Goal: Task Accomplishment & Management: Manage account settings

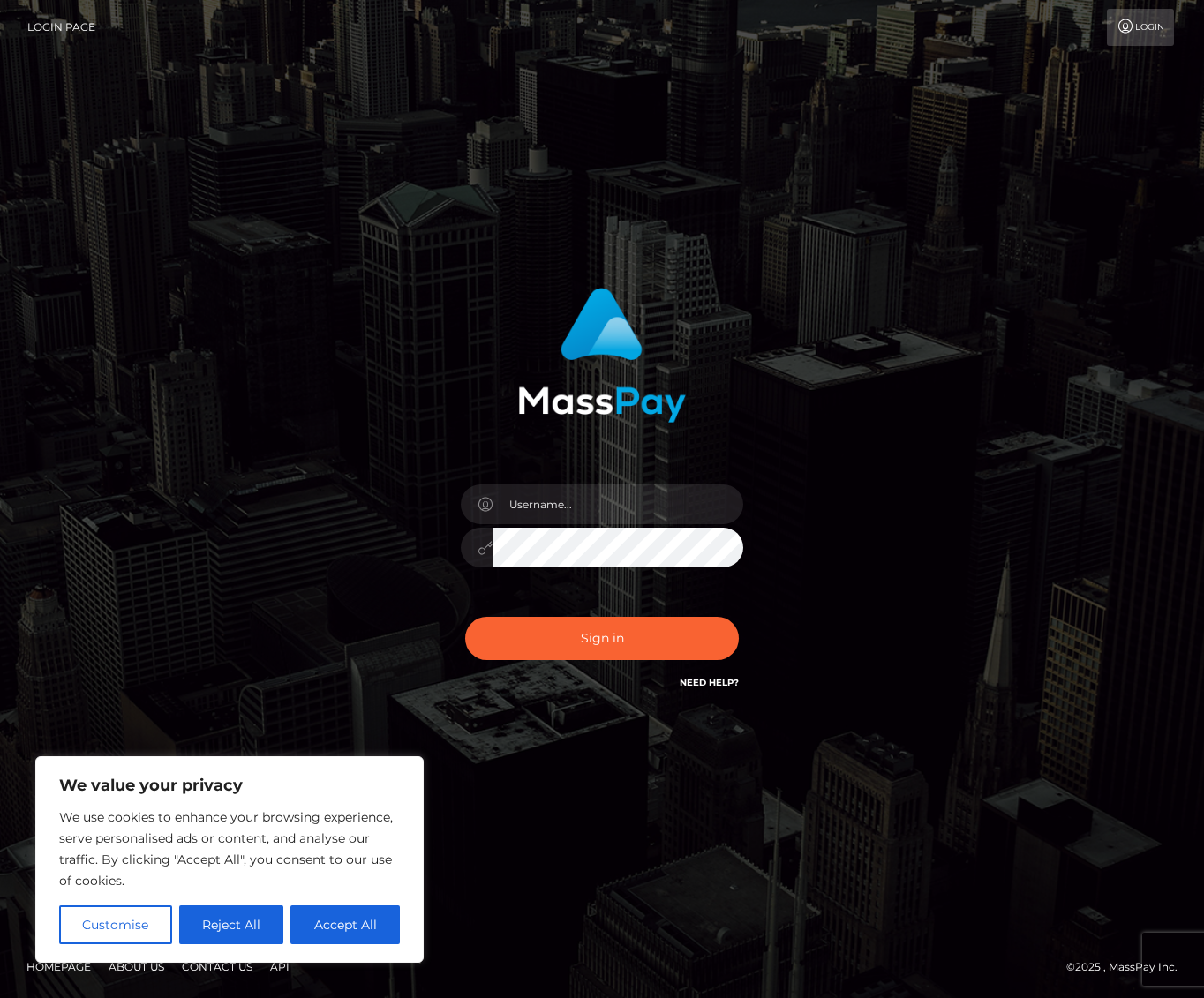
click at [352, 922] on button "Accept All" at bounding box center [345, 925] width 110 height 39
checkbox input "true"
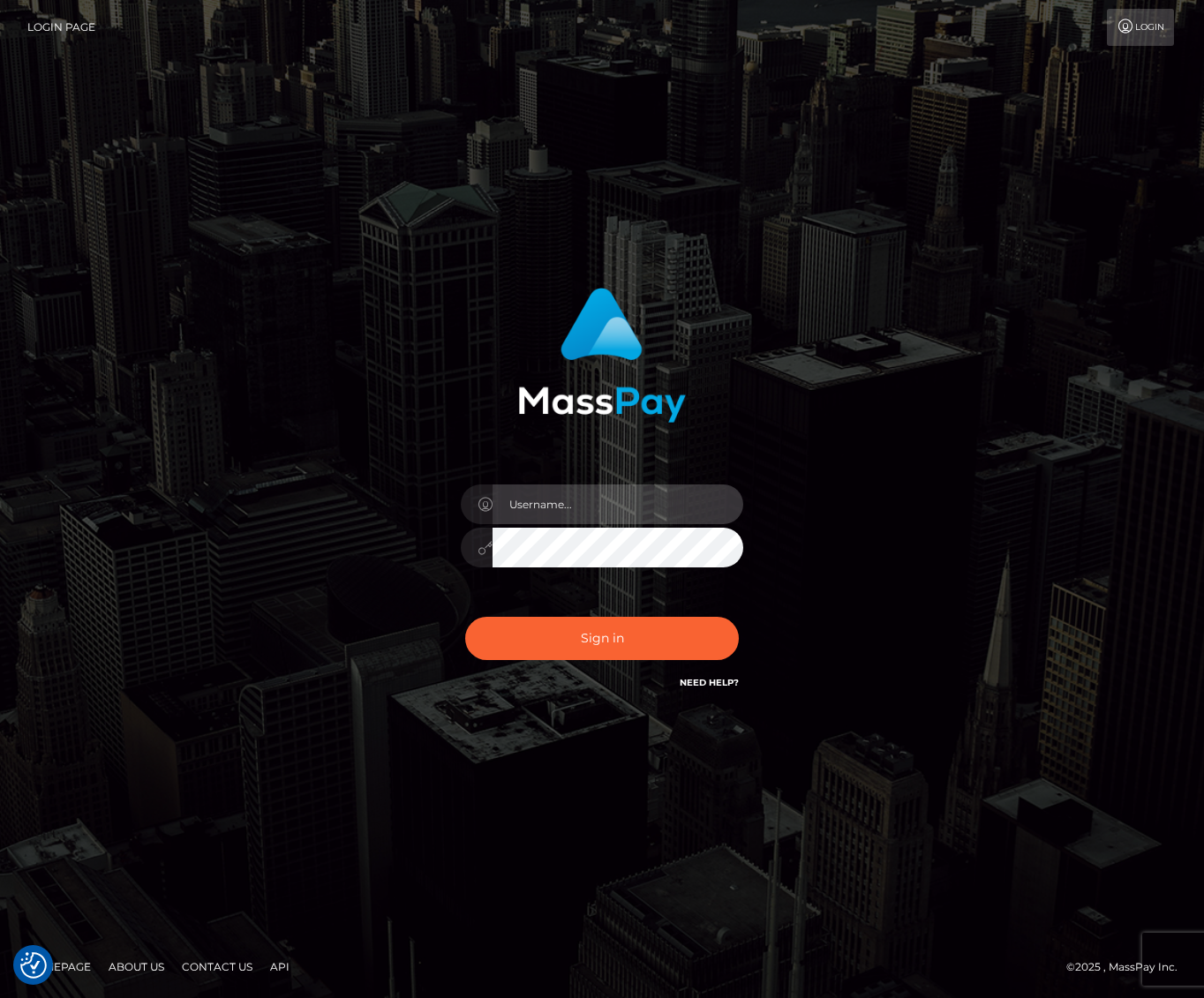
click at [549, 510] on input "text" at bounding box center [618, 504] width 251 height 40
paste input "[EMAIL_ADDRESS][DOMAIN_NAME]"
type input "[EMAIL_ADDRESS][DOMAIN_NAME]"
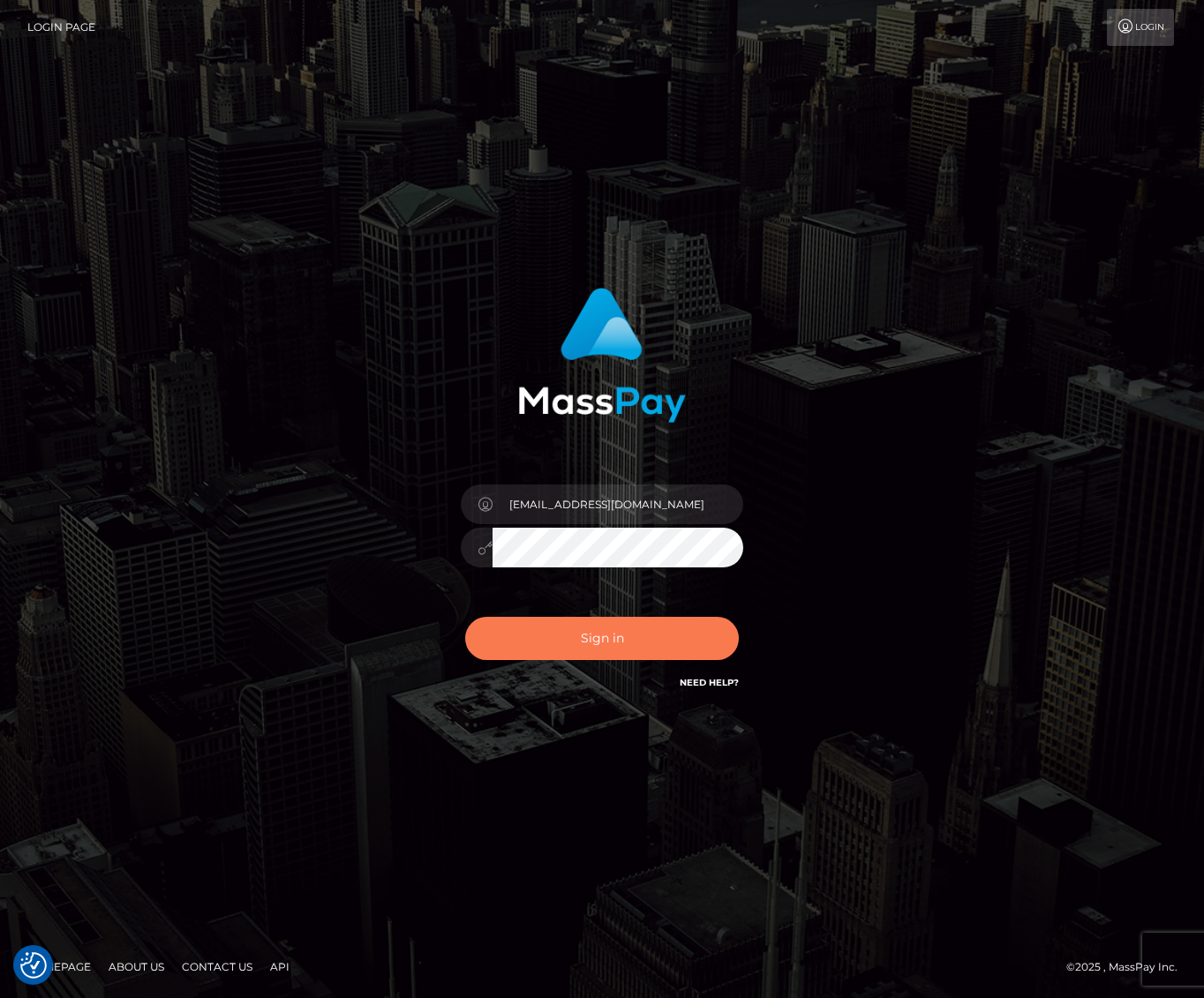
click at [561, 653] on button "Sign in" at bounding box center [602, 638] width 274 height 43
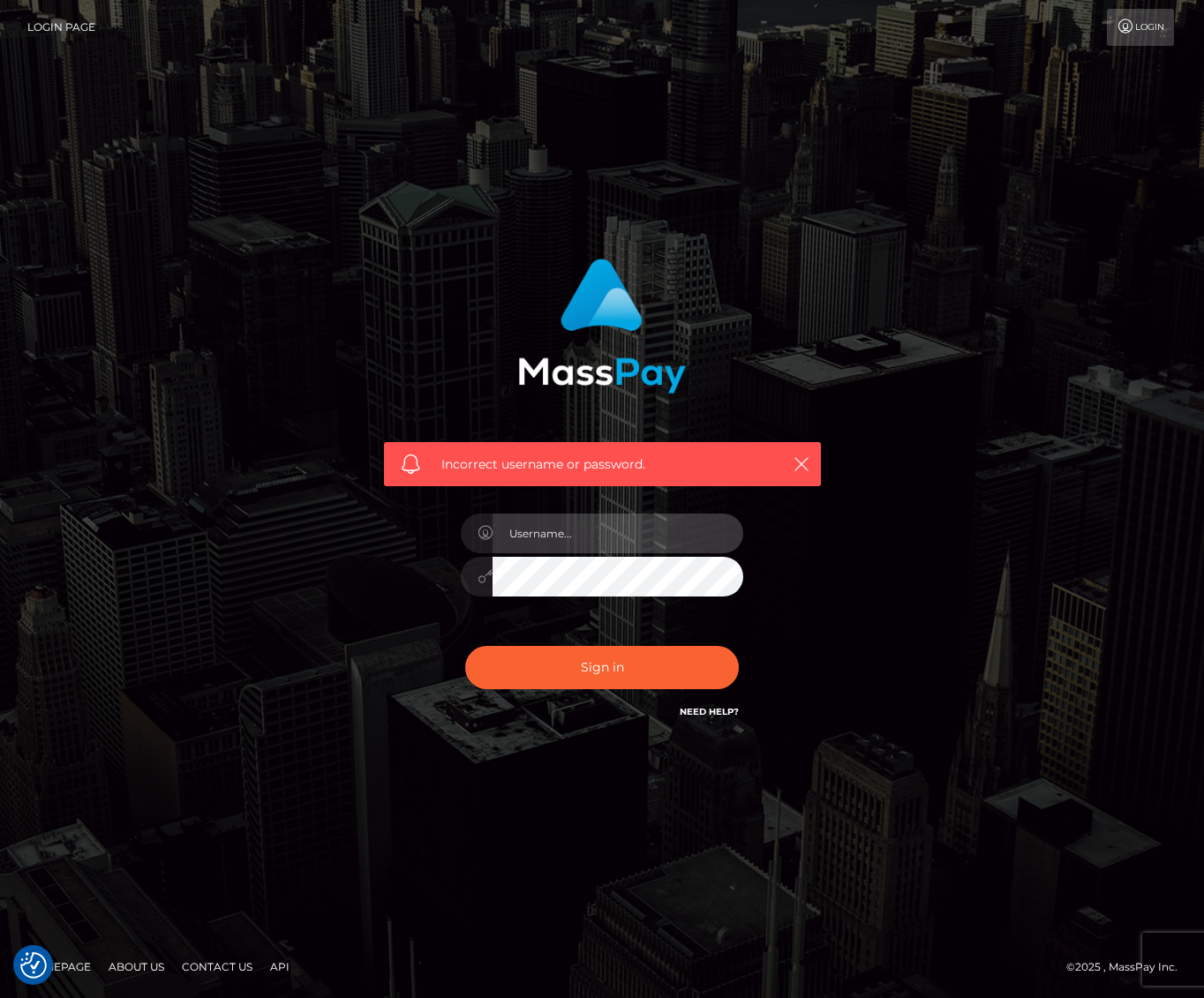
click at [580, 529] on input "text" at bounding box center [618, 534] width 251 height 40
paste input "Hu.@123hulya"
type input "Hu.@123hulya"
click at [598, 534] on input "Hu.@123hulya" at bounding box center [618, 534] width 251 height 40
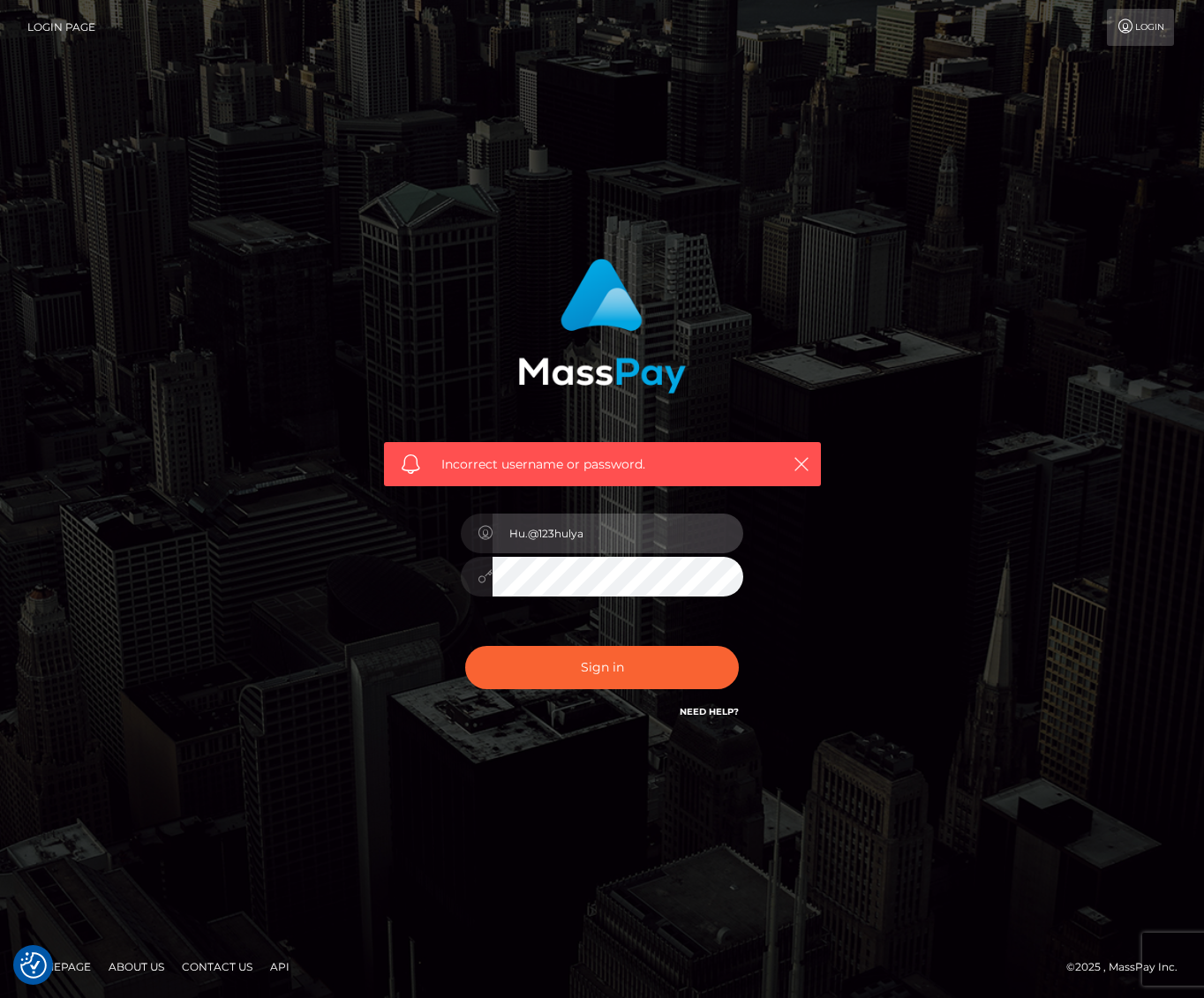
click at [598, 534] on input "Hu.@123hulya" at bounding box center [618, 534] width 251 height 40
click at [551, 537] on input "text" at bounding box center [618, 534] width 251 height 40
paste input "[EMAIL_ADDRESS][DOMAIN_NAME]"
type input "[EMAIL_ADDRESS][DOMAIN_NAME]"
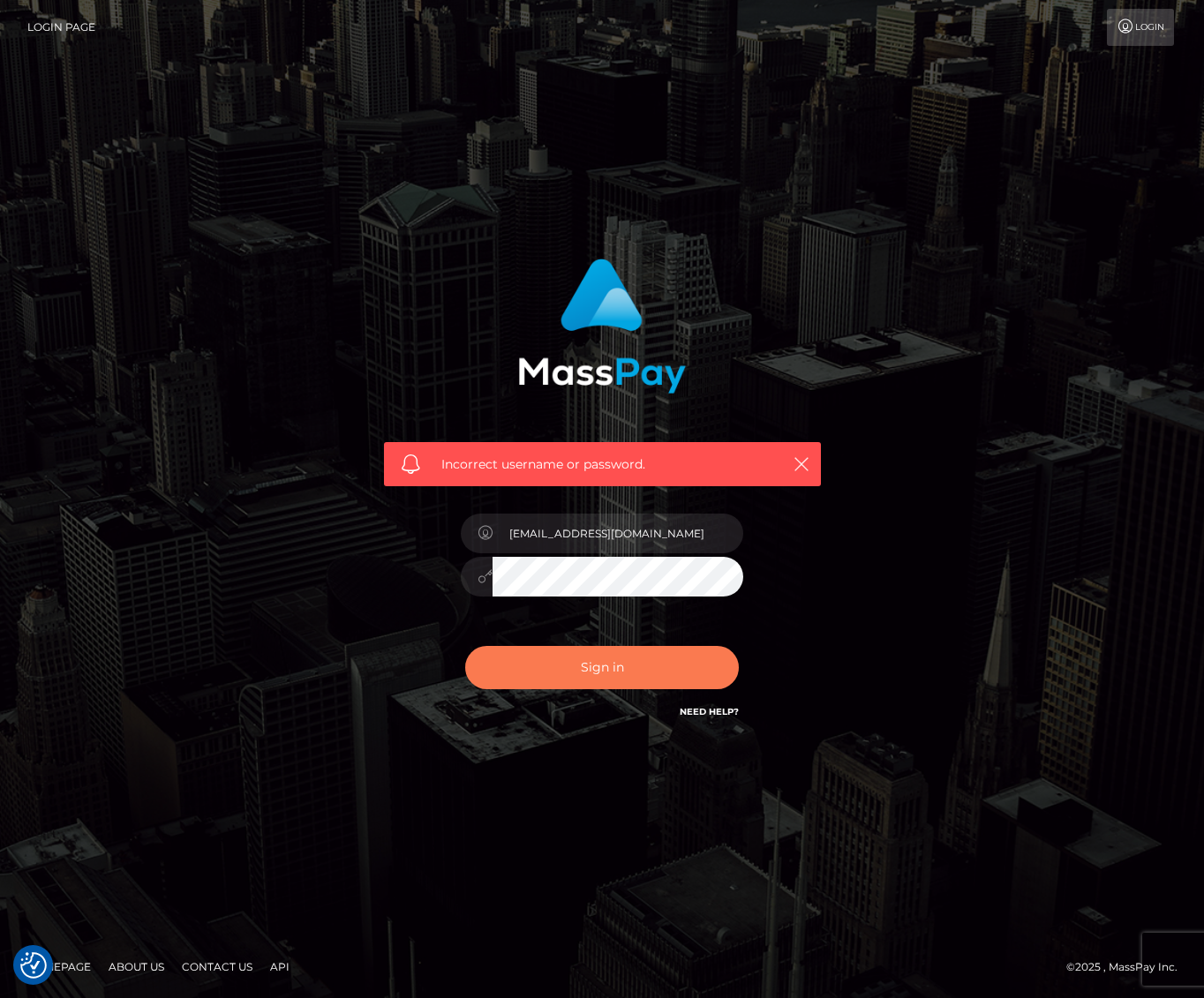
click at [562, 657] on button "Sign in" at bounding box center [602, 667] width 274 height 43
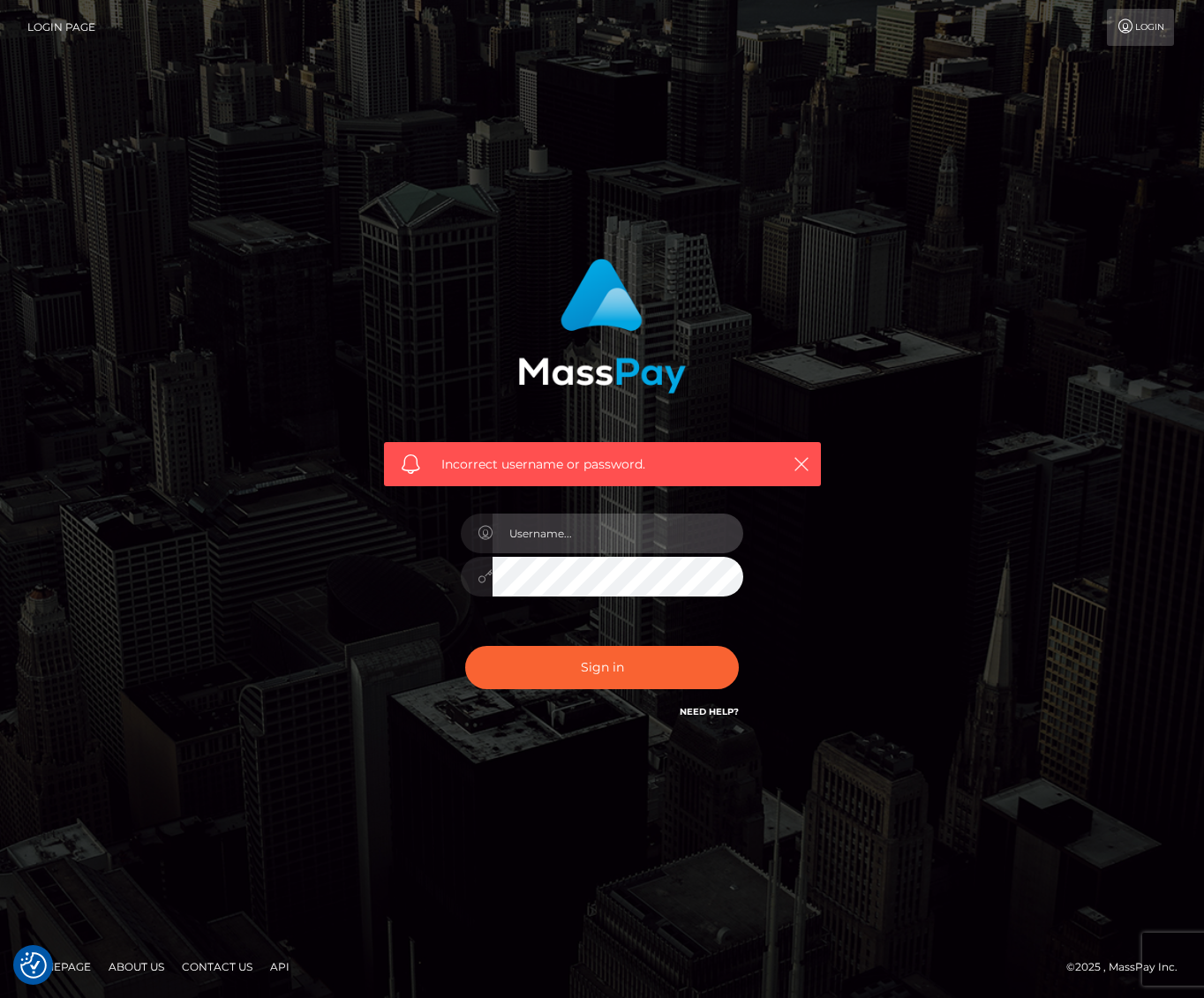
type input "[EMAIL_ADDRESS][DOMAIN_NAME]"
click at [603, 542] on input "[EMAIL_ADDRESS][DOMAIN_NAME]" at bounding box center [618, 534] width 251 height 40
click at [574, 637] on div "Sign in Need Help?" at bounding box center [602, 675] width 309 height 78
click at [574, 642] on div "Sign in Need Help?" at bounding box center [602, 675] width 309 height 78
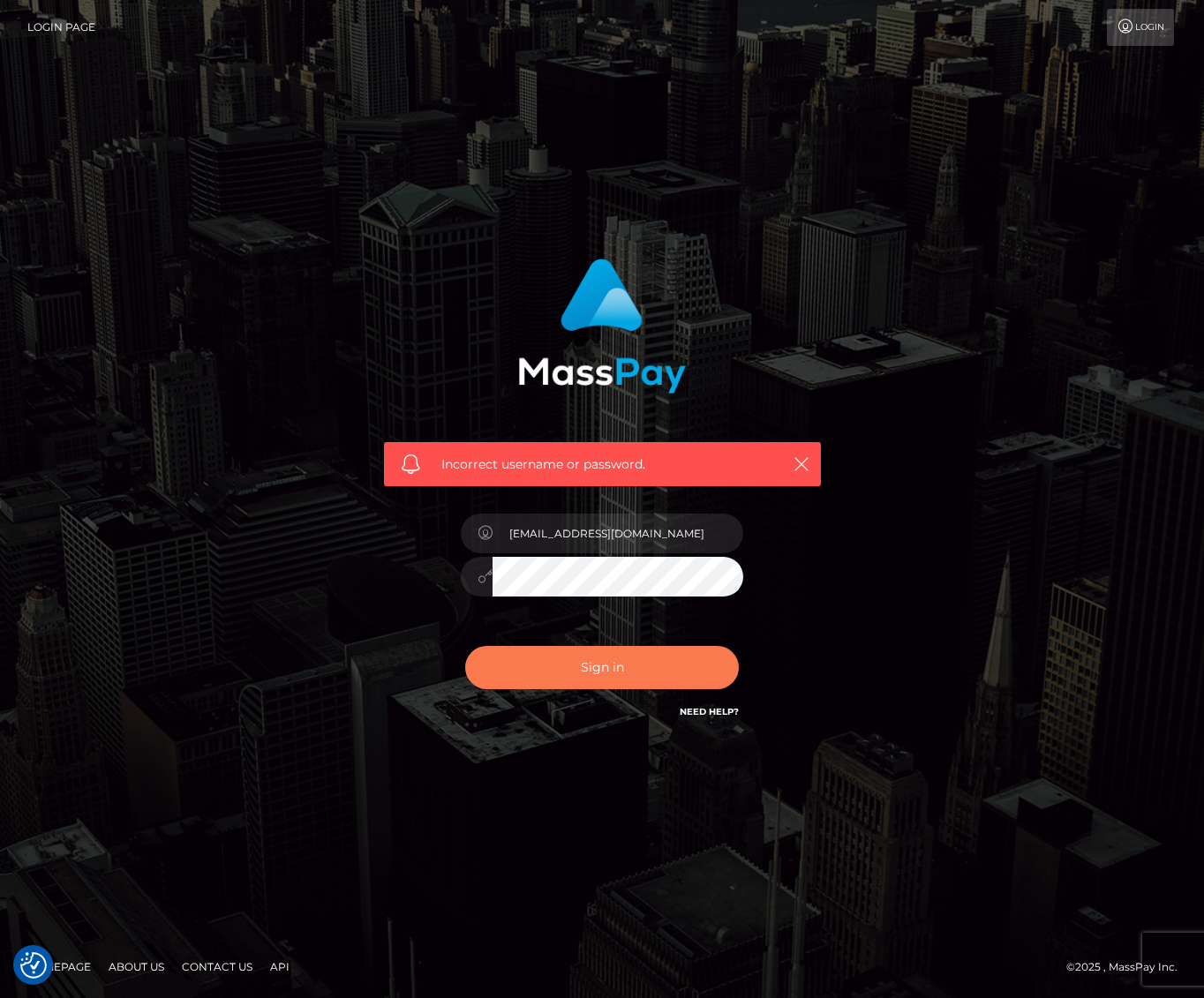
click at [577, 659] on button "Sign in" at bounding box center [602, 667] width 274 height 43
type input "[EMAIL_ADDRESS][DOMAIN_NAME]"
